Goal: Task Accomplishment & Management: Use online tool/utility

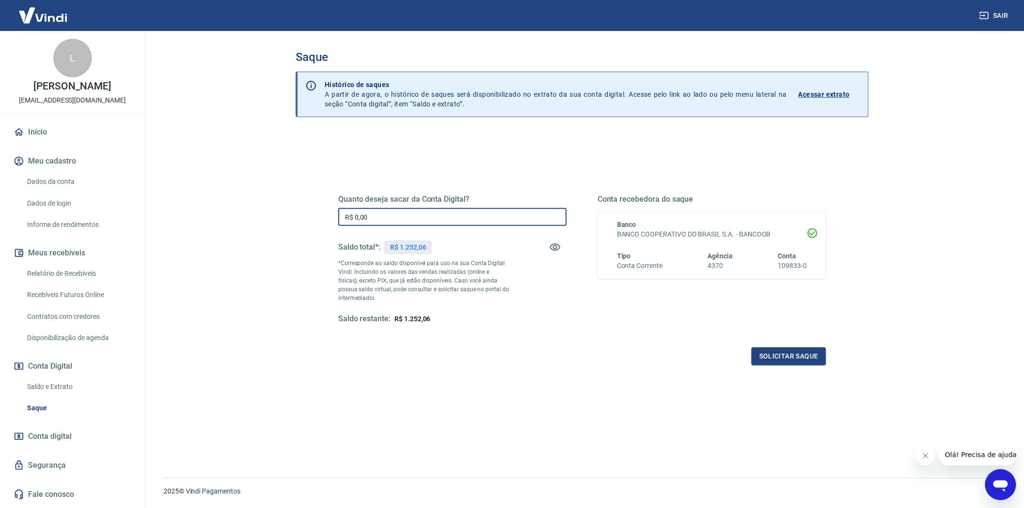
click at [437, 210] on input "R$ 0,00" at bounding box center [452, 217] width 228 height 18
type input "R$ 1.000,00"
click at [796, 355] on button "Solicitar saque" at bounding box center [788, 356] width 75 height 18
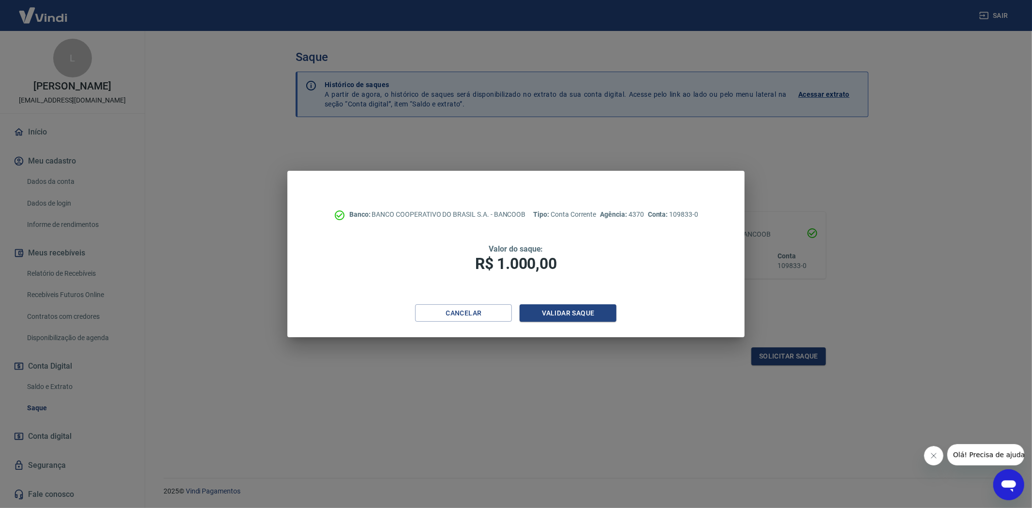
click at [599, 322] on div "Cancelar Validar saque" at bounding box center [515, 320] width 457 height 33
click at [599, 316] on button "Validar saque" at bounding box center [568, 313] width 97 height 18
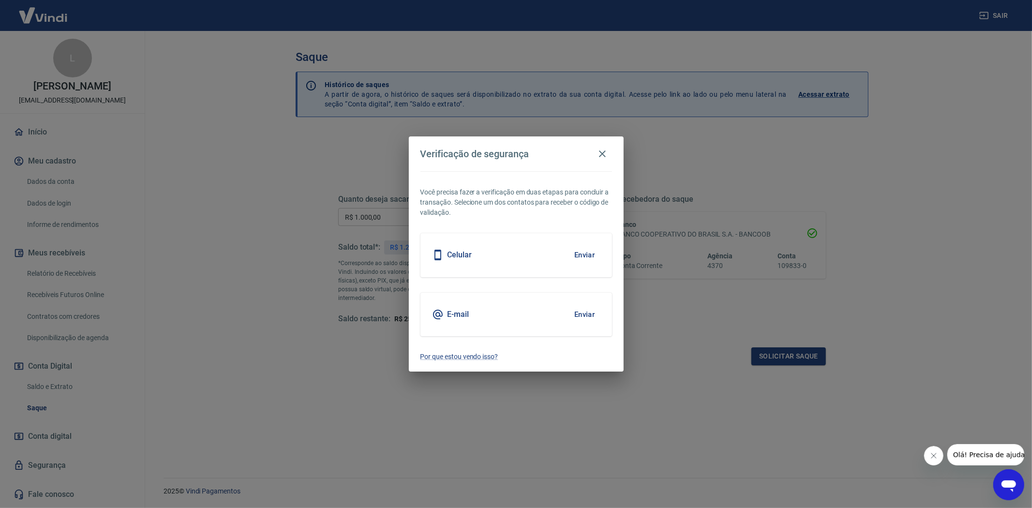
click at [584, 262] on button "Enviar" at bounding box center [584, 255] width 31 height 20
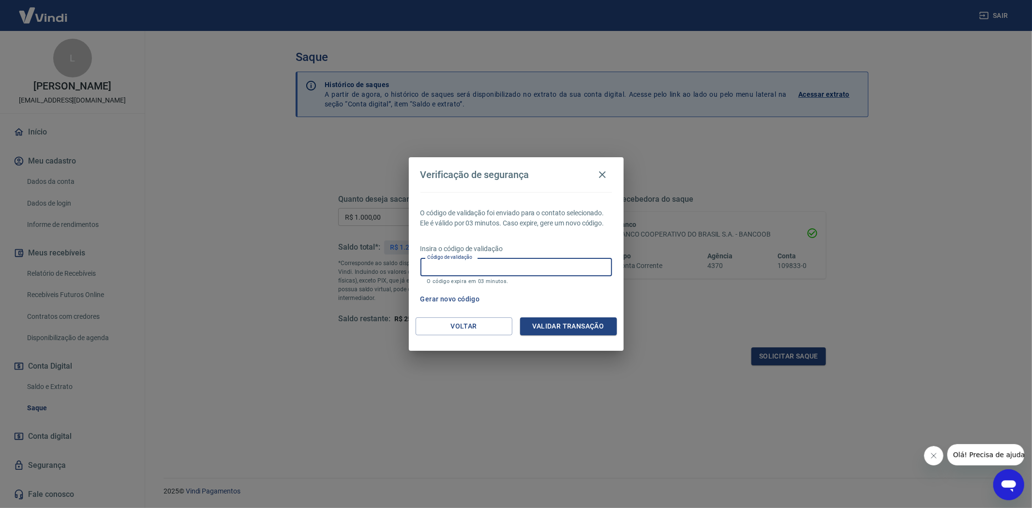
drag, startPoint x: 569, startPoint y: 263, endPoint x: 567, endPoint y: 269, distance: 6.3
click at [567, 269] on input "Código de validação" at bounding box center [516, 267] width 192 height 18
type input "518062"
click at [572, 329] on button "Validar transação" at bounding box center [568, 326] width 97 height 18
